Goal: Find specific page/section: Find specific page/section

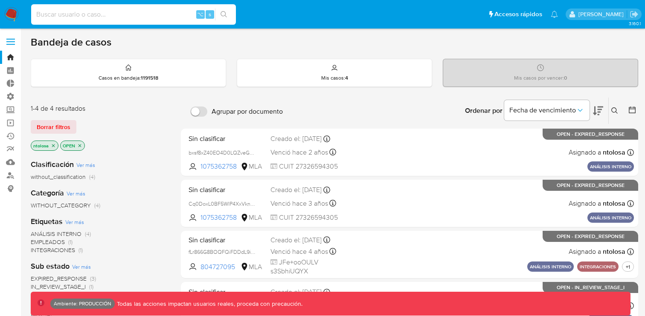
click at [81, 16] on input at bounding box center [133, 14] width 205 height 11
type input "fravega"
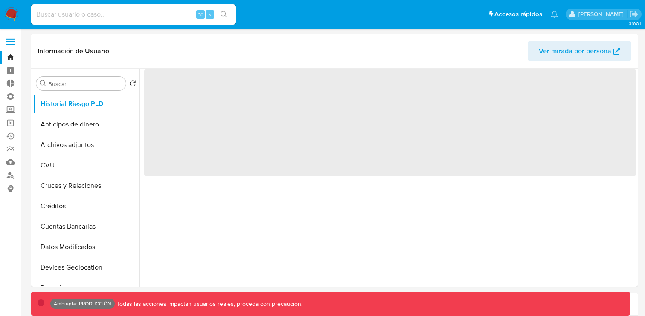
select select "10"
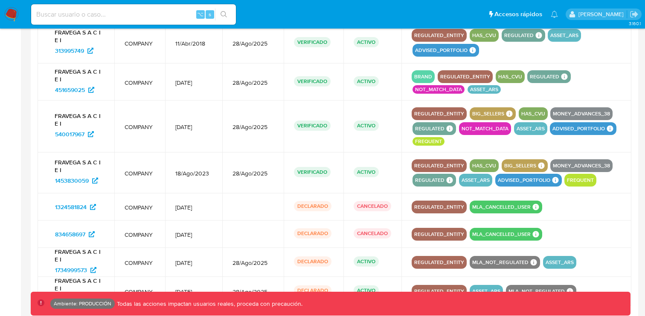
scroll to position [1174, 0]
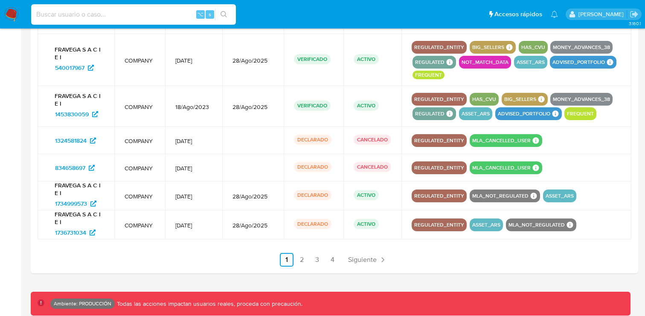
click at [142, 14] on input at bounding box center [133, 14] width 205 height 11
paste input "2227320321"
type input "2227320321"
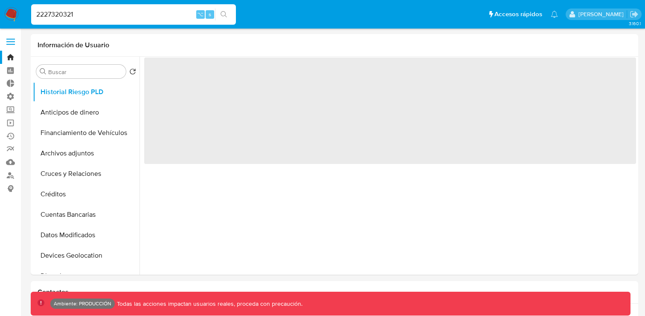
select select "10"
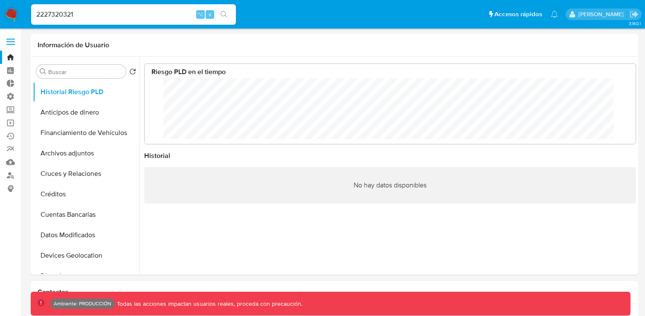
click at [52, 16] on input "2227320321" at bounding box center [133, 14] width 205 height 11
paste input "35243720"
type input "2235243720"
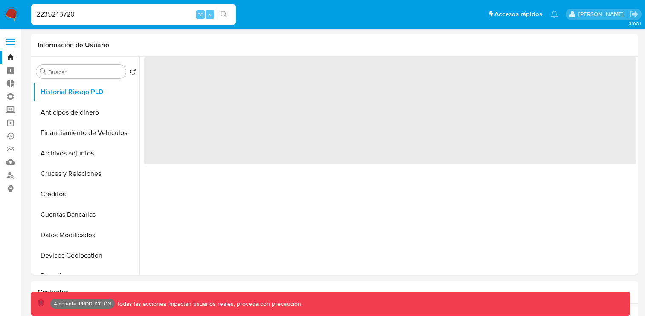
select select "10"
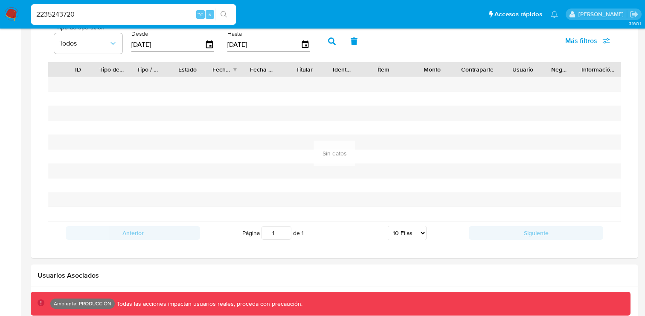
scroll to position [648, 0]
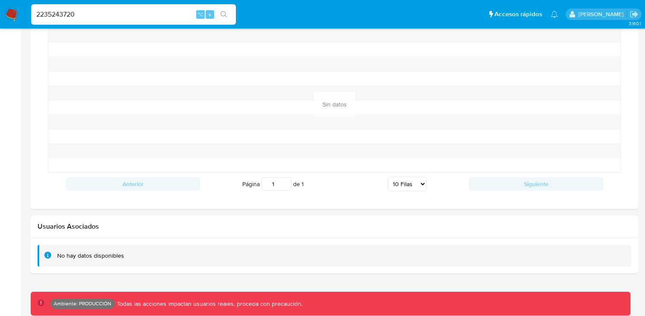
click at [97, 12] on input "2235243720" at bounding box center [133, 14] width 205 height 11
type input "fravega"
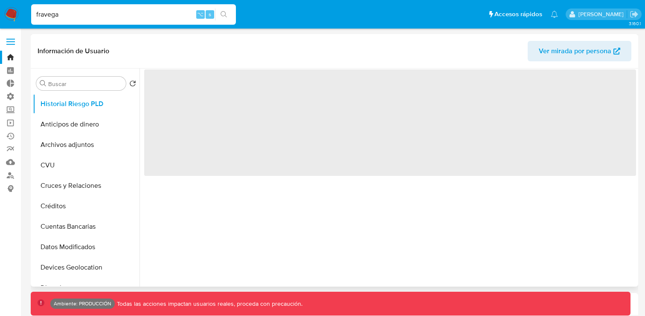
select select "10"
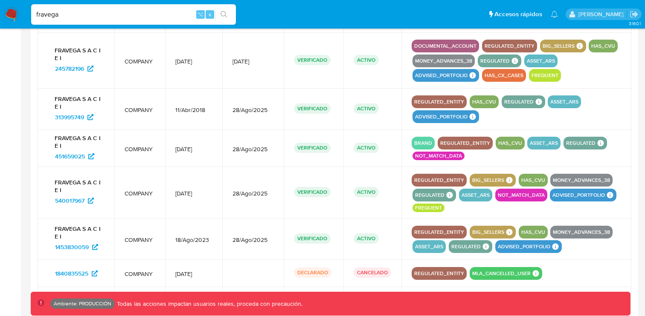
scroll to position [1177, 0]
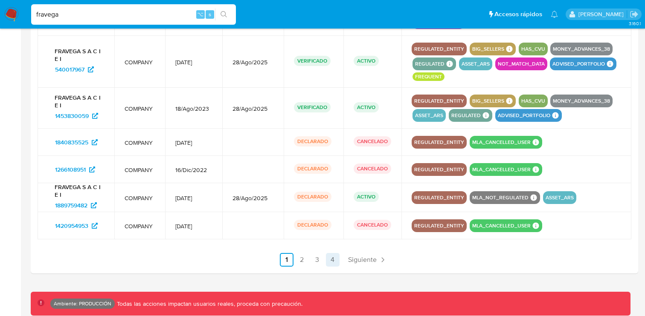
click at [334, 260] on link "4" at bounding box center [333, 260] width 14 height 14
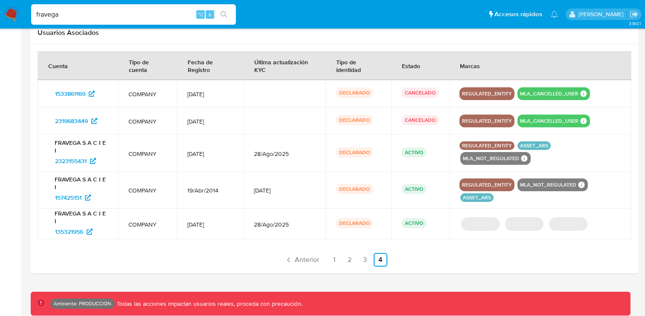
scroll to position [940, 0]
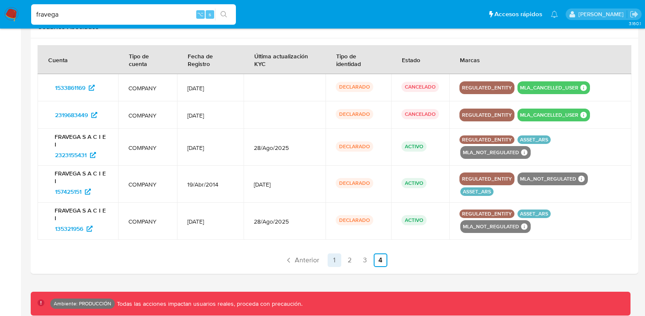
click at [334, 262] on link "1" at bounding box center [335, 261] width 14 height 14
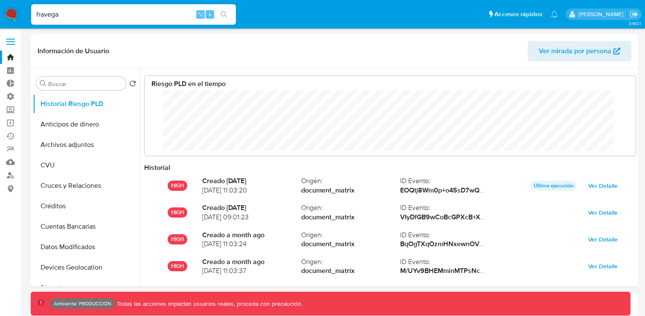
select select "10"
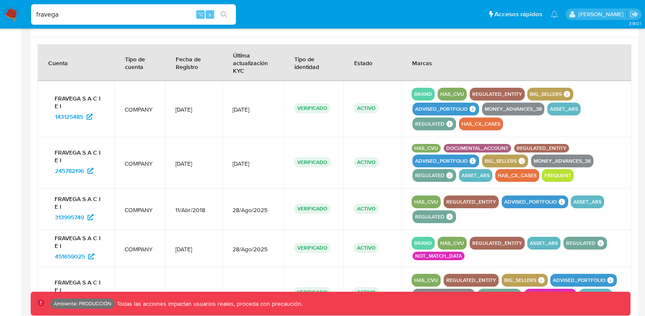
scroll to position [64, 474]
